Goal: Task Accomplishment & Management: Manage account settings

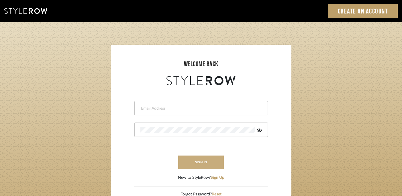
type input "lydia@clothandkind.com"
click at [199, 160] on button "sign in" at bounding box center [201, 161] width 46 height 13
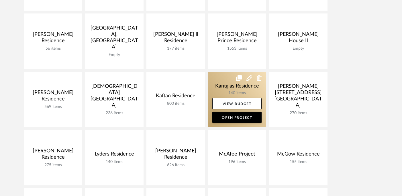
click at [220, 88] on link at bounding box center [237, 99] width 58 height 55
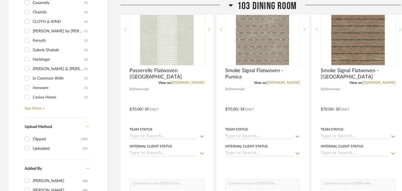
scroll to position [752, 0]
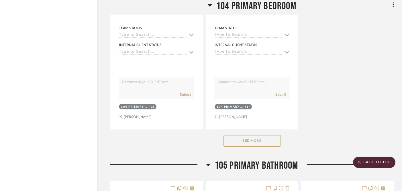
click at [253, 139] on button "See More" at bounding box center [251, 140] width 57 height 11
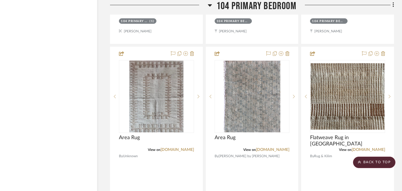
scroll to position [1539, 11]
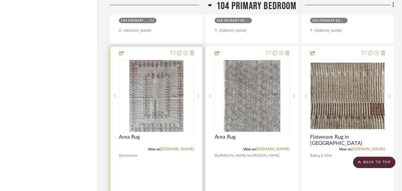
click at [197, 94] on sr-next-btn at bounding box center [198, 96] width 9 height 4
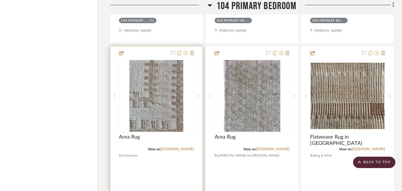
click at [197, 95] on sr-next-btn at bounding box center [198, 96] width 9 height 4
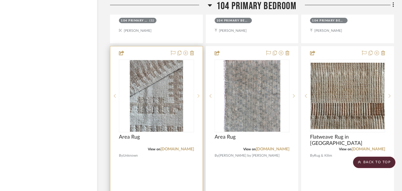
click at [197, 95] on sr-next-btn at bounding box center [198, 96] width 9 height 4
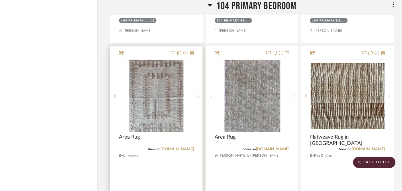
click at [197, 95] on sr-next-btn at bounding box center [198, 96] width 9 height 4
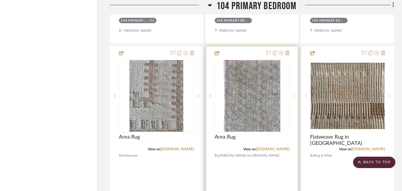
click at [294, 95] on icon at bounding box center [294, 95] width 2 height 3
click at [294, 95] on icon at bounding box center [294, 96] width 2 height 4
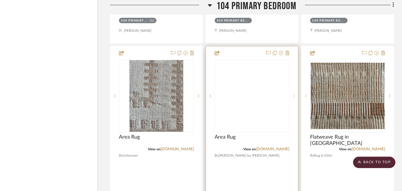
click at [294, 95] on icon at bounding box center [294, 96] width 2 height 4
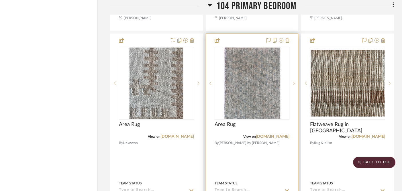
scroll to position [1551, 11]
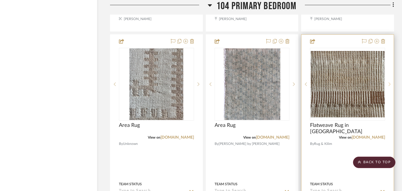
click at [392, 84] on sr-next-btn at bounding box center [389, 84] width 9 height 4
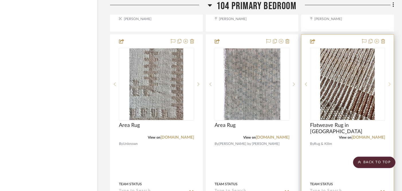
click at [392, 84] on sr-next-btn at bounding box center [389, 84] width 9 height 4
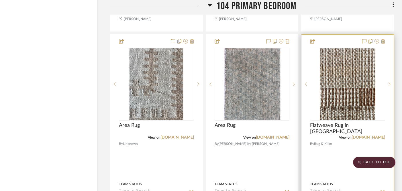
click at [392, 84] on sr-next-btn at bounding box center [389, 84] width 9 height 4
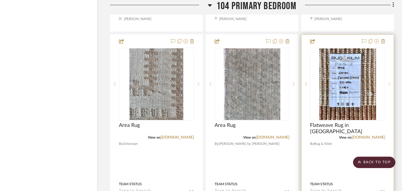
click at [392, 84] on sr-next-btn at bounding box center [389, 84] width 9 height 4
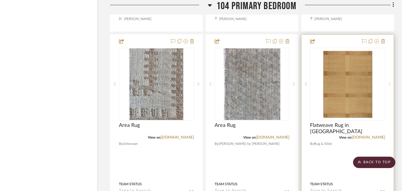
click at [392, 84] on sr-next-btn at bounding box center [389, 84] width 9 height 4
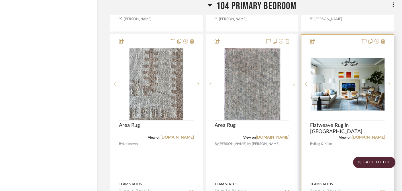
click at [392, 84] on sr-next-btn at bounding box center [389, 84] width 9 height 4
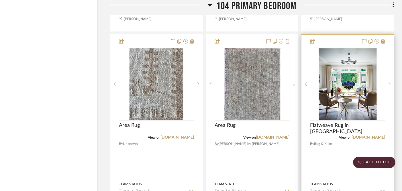
click at [392, 84] on sr-next-btn at bounding box center [389, 84] width 9 height 4
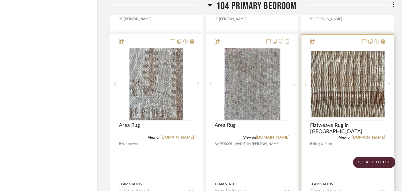
click at [305, 82] on sr-prev-btn at bounding box center [305, 84] width 9 height 4
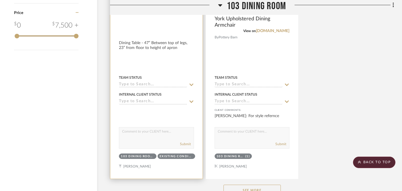
scroll to position [491, 11]
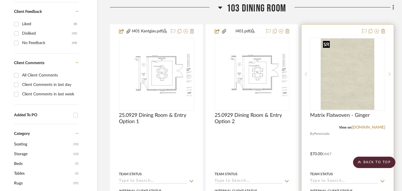
click at [0, 0] on img at bounding box center [0, 0] width 0 height 0
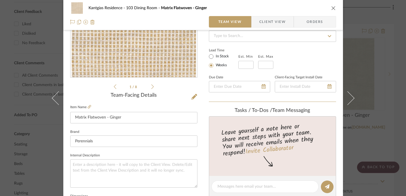
scroll to position [108, 0]
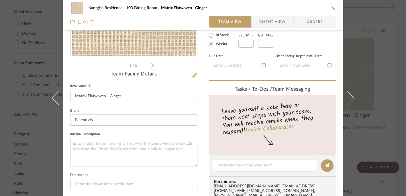
click at [191, 78] on fa-icon at bounding box center [194, 76] width 6 height 6
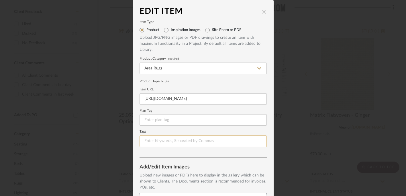
scroll to position [103, 0]
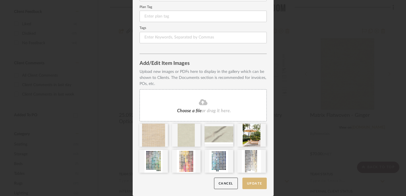
click at [251, 186] on button "Update" at bounding box center [254, 183] width 24 height 12
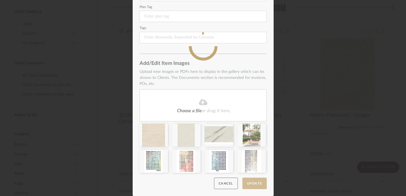
click at [354, 129] on div "Edit Item Item Type Product Inspiration Images Site Photo or PDF Upload JPG/PNG…" at bounding box center [203, 98] width 406 height 196
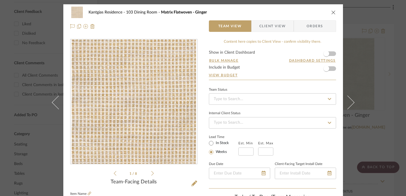
click at [378, 130] on div "Kantgias Residence 103 Dining Room Matrix Flatwoven - Ginger Team View Client V…" at bounding box center [203, 98] width 406 height 196
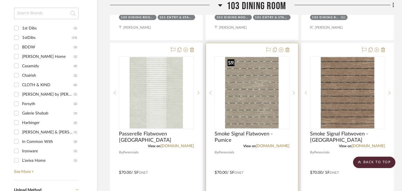
click at [268, 101] on img "0" at bounding box center [252, 93] width 54 height 72
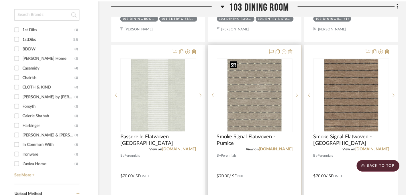
scroll to position [0, 0]
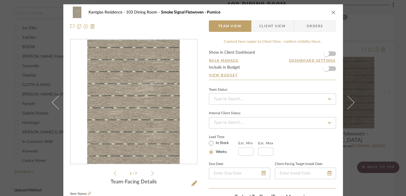
click at [151, 172] on icon at bounding box center [152, 172] width 3 height 5
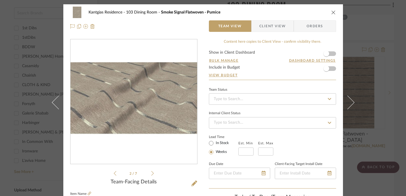
click at [151, 172] on icon at bounding box center [152, 172] width 3 height 5
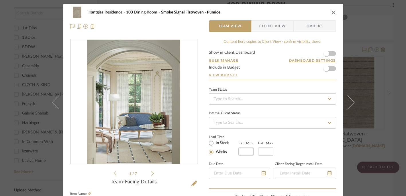
click at [151, 172] on icon at bounding box center [152, 172] width 3 height 5
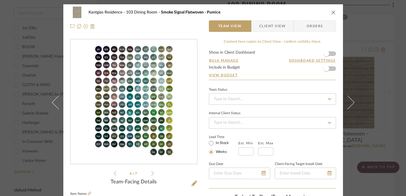
click at [151, 172] on icon at bounding box center [152, 172] width 3 height 5
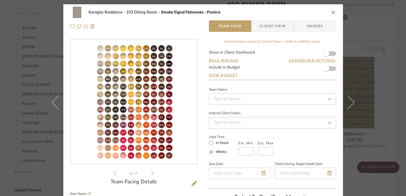
click at [151, 172] on icon at bounding box center [152, 172] width 3 height 5
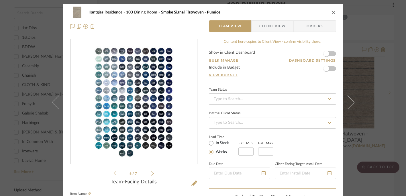
click at [151, 172] on icon at bounding box center [152, 172] width 3 height 5
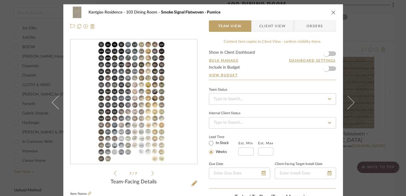
click at [151, 172] on icon at bounding box center [152, 172] width 3 height 5
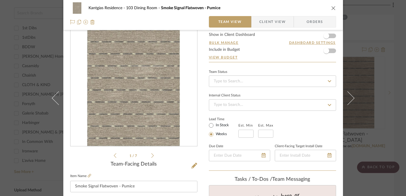
scroll to position [16, 0]
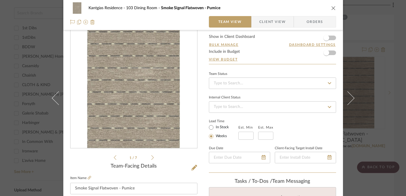
click at [154, 156] on div "1 / 7" at bounding box center [133, 92] width 127 height 138
click at [151, 156] on icon at bounding box center [152, 157] width 3 height 5
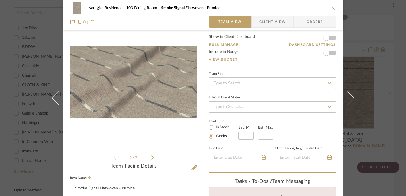
click at [370, 60] on div "Kantgias Residence 103 Dining Room Smoke Signal Flatwoven - Pumice Team View Cl…" at bounding box center [203, 98] width 406 height 196
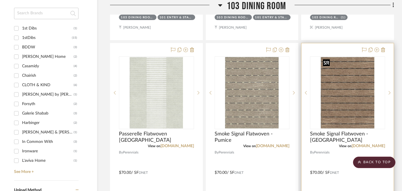
click at [347, 99] on img "0" at bounding box center [348, 93] width 54 height 72
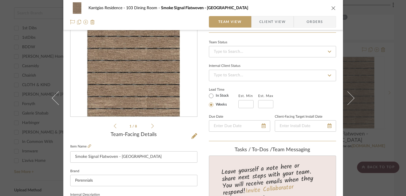
scroll to position [48, 0]
click at [151, 124] on icon at bounding box center [152, 125] width 3 height 5
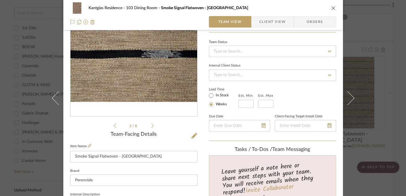
scroll to position [0, 0]
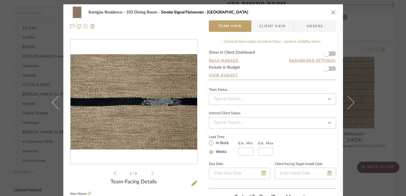
click at [151, 173] on icon at bounding box center [152, 172] width 3 height 5
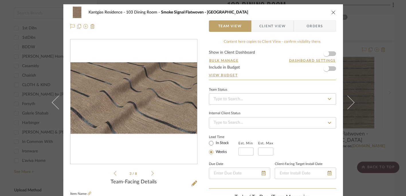
click at [151, 173] on icon at bounding box center [152, 172] width 3 height 5
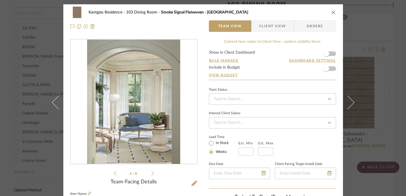
click at [20, 73] on div "Kantgias Residence 103 Dining Room Smoke Signal Flatwoven - Mesa Team View Clie…" at bounding box center [203, 98] width 406 height 196
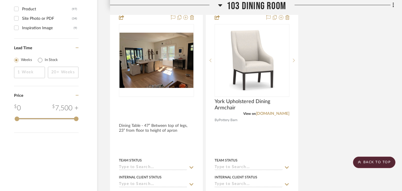
scroll to position [763, 11]
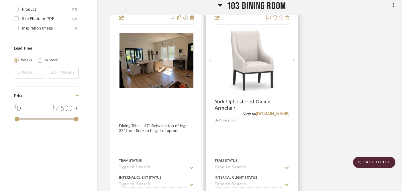
click at [208, 59] on sr-prev-btn at bounding box center [210, 61] width 9 height 4
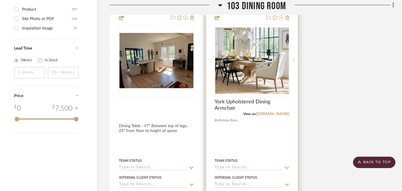
click at [208, 59] on sr-prev-btn at bounding box center [210, 61] width 9 height 4
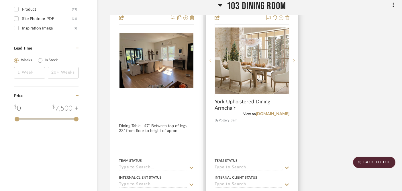
click at [208, 59] on sr-prev-btn at bounding box center [210, 61] width 9 height 4
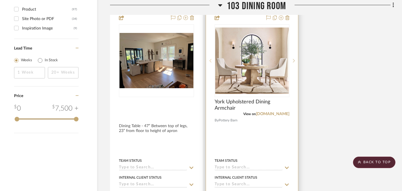
click at [208, 59] on sr-prev-btn at bounding box center [210, 61] width 9 height 4
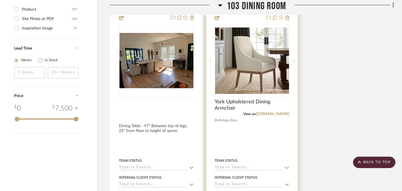
click at [208, 59] on sr-prev-btn at bounding box center [210, 61] width 9 height 4
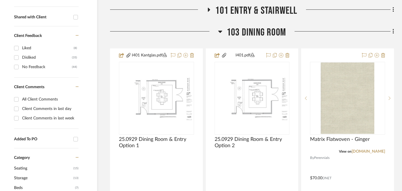
scroll to position [217, 11]
click at [262, 33] on span "103 Dining Room" at bounding box center [256, 32] width 59 height 12
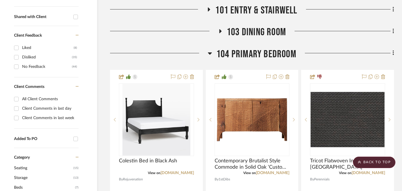
click at [258, 54] on span "104 Primary Bedroom" at bounding box center [256, 54] width 80 height 12
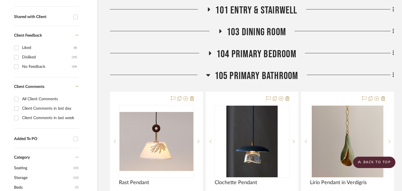
click at [250, 7] on span "101 Entry & Stairwell" at bounding box center [256, 10] width 82 height 12
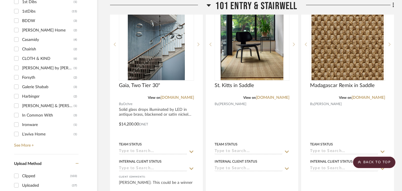
scroll to position [504, 11]
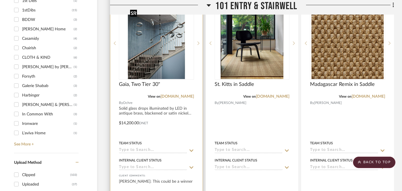
click at [169, 64] on img "0" at bounding box center [156, 43] width 57 height 72
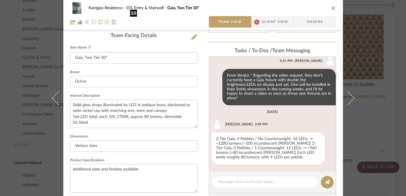
scroll to position [148, 0]
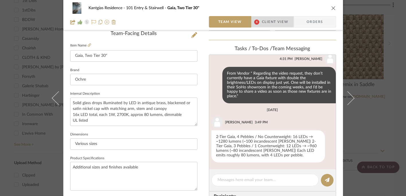
click at [263, 21] on span "Client View" at bounding box center [275, 21] width 26 height 11
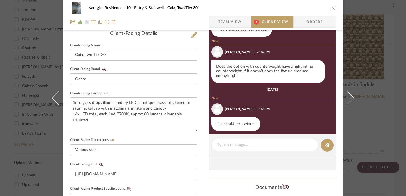
scroll to position [71, 0]
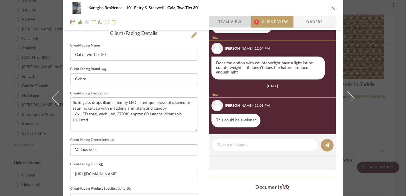
click at [228, 21] on span "Team View" at bounding box center [229, 21] width 23 height 11
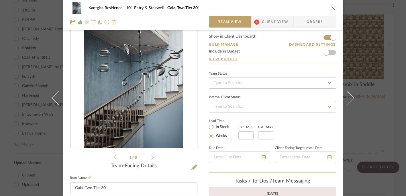
scroll to position [0, 0]
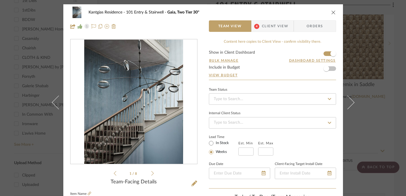
click at [151, 172] on icon at bounding box center [152, 172] width 3 height 5
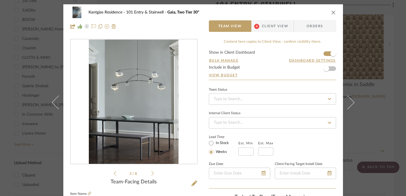
click at [151, 172] on icon at bounding box center [152, 172] width 3 height 5
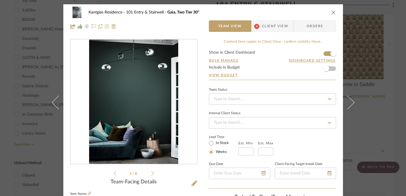
click at [151, 173] on icon at bounding box center [152, 173] width 3 height 5
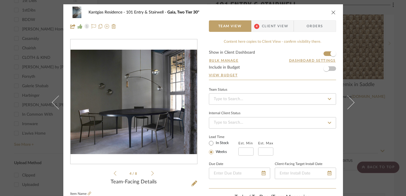
click at [151, 173] on icon at bounding box center [152, 173] width 3 height 5
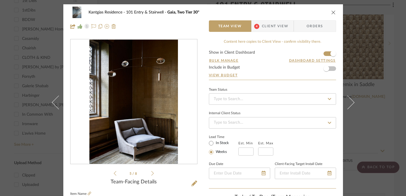
click at [111, 172] on div "5 / 8" at bounding box center [133, 108] width 127 height 138
click at [114, 172] on icon at bounding box center [115, 172] width 3 height 5
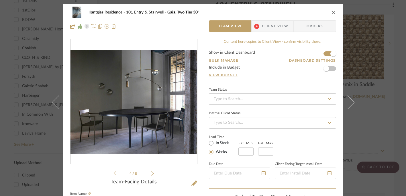
click at [355, 53] on button at bounding box center [351, 102] width 16 height 196
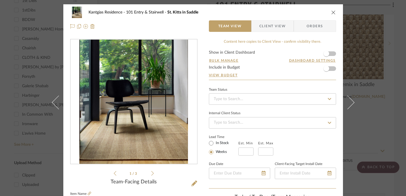
click at [374, 18] on div "Kantgias Residence 101 Entry & Stairwell St. Kitts in Saddle Team View Client V…" at bounding box center [203, 98] width 406 height 196
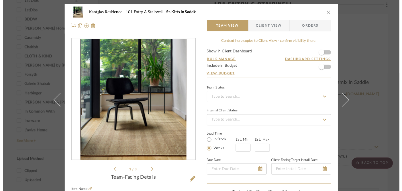
scroll to position [504, 11]
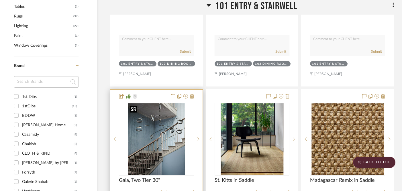
click at [171, 138] on img "0" at bounding box center [156, 139] width 57 height 72
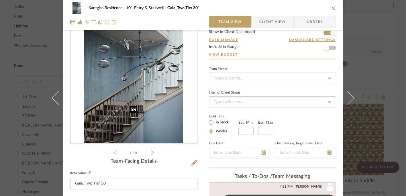
scroll to position [114, 0]
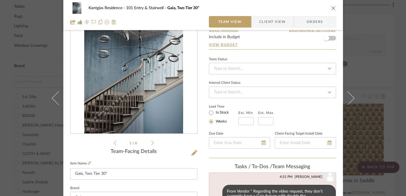
click at [151, 144] on icon at bounding box center [152, 142] width 3 height 5
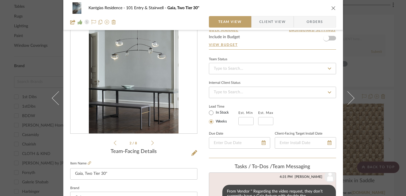
click at [151, 144] on icon at bounding box center [152, 142] width 3 height 5
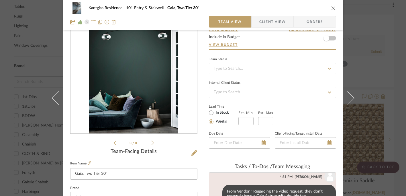
click at [151, 144] on icon at bounding box center [152, 142] width 3 height 5
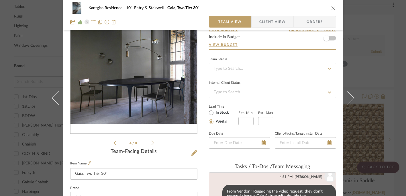
click at [151, 144] on icon at bounding box center [152, 142] width 3 height 5
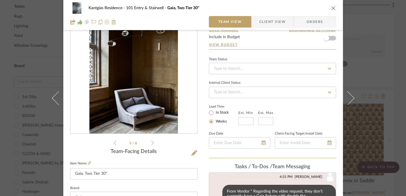
click at [151, 144] on icon at bounding box center [152, 142] width 3 height 5
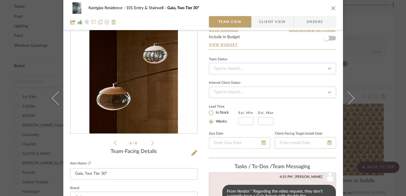
click at [151, 144] on icon at bounding box center [152, 142] width 3 height 5
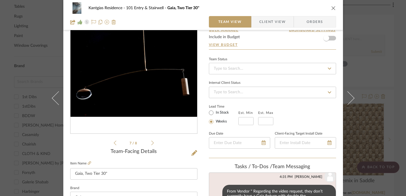
click at [151, 144] on icon at bounding box center [152, 142] width 3 height 5
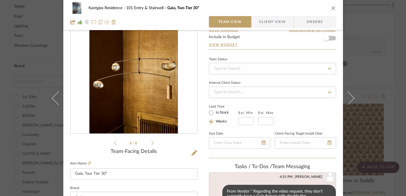
click at [151, 144] on icon at bounding box center [152, 142] width 3 height 5
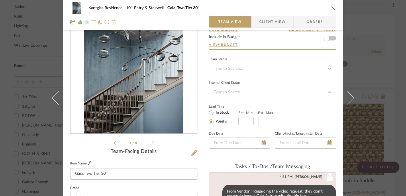
click at [88, 164] on icon at bounding box center [89, 162] width 3 height 3
